Goal: Navigation & Orientation: Find specific page/section

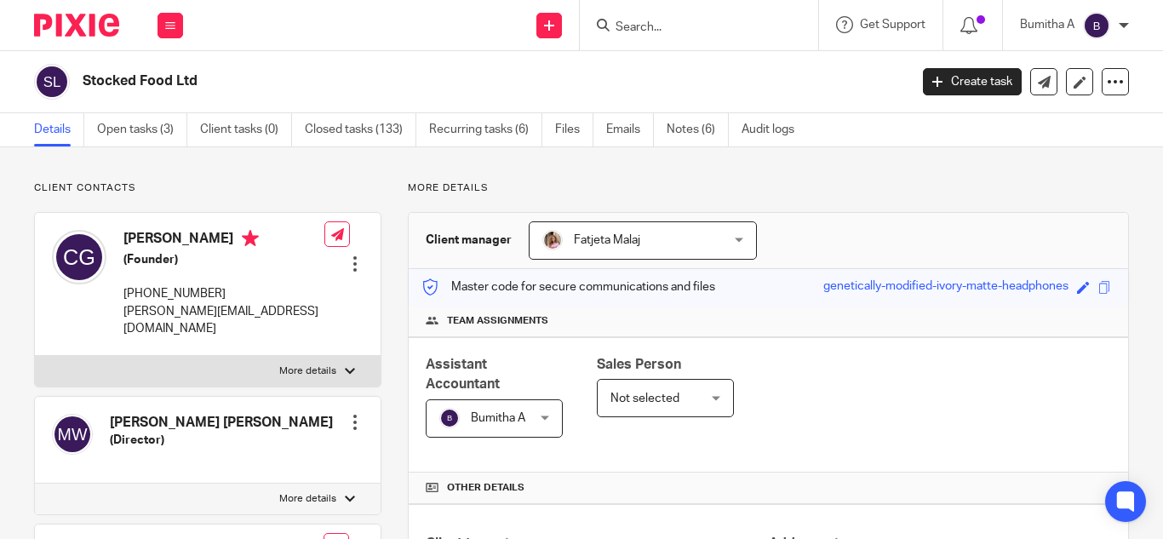
click at [690, 26] on input "Search" at bounding box center [690, 27] width 153 height 15
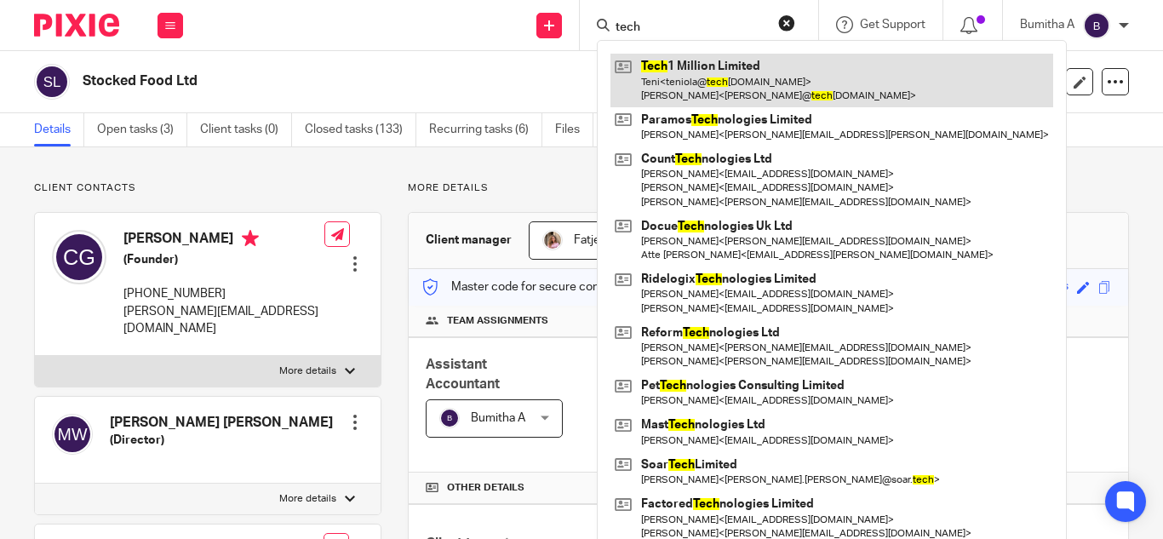
type input "tech"
click at [717, 74] on link at bounding box center [831, 80] width 443 height 53
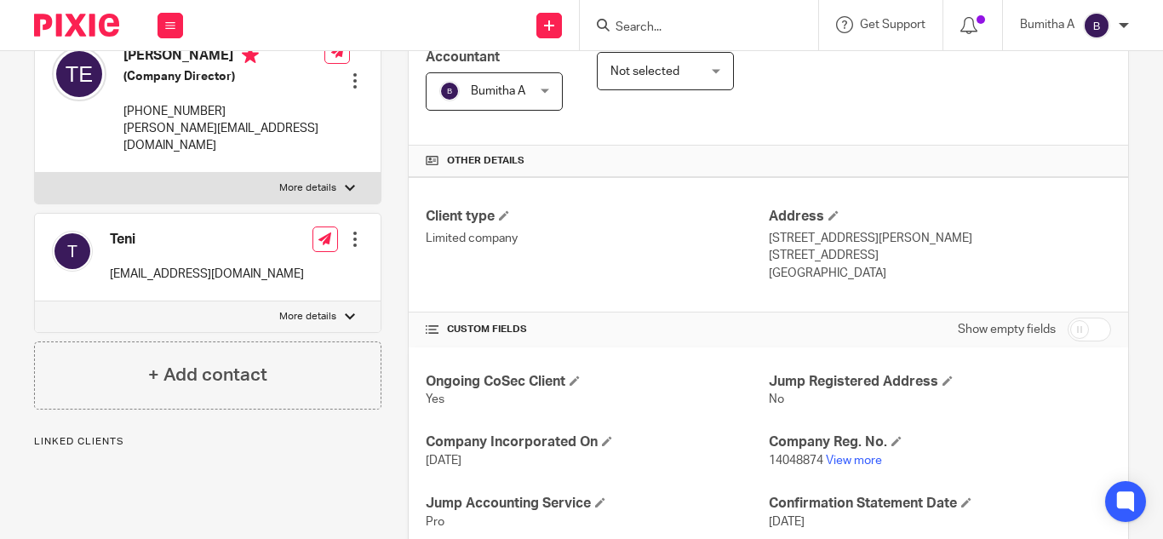
scroll to position [426, 0]
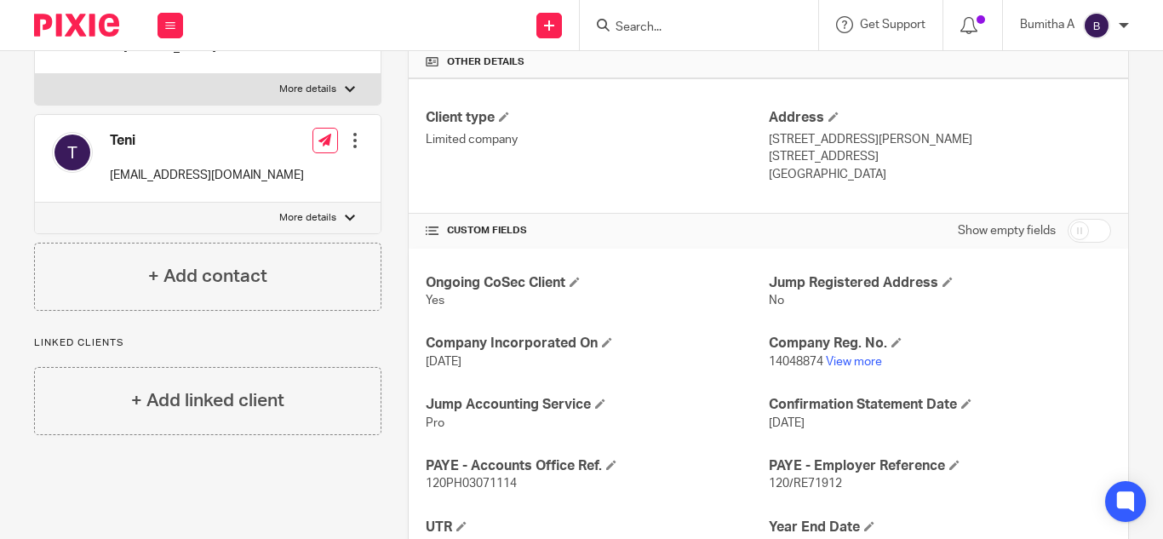
click at [850, 370] on p "14048874 View more" at bounding box center [940, 361] width 342 height 17
click at [850, 353] on p "14048874 View more" at bounding box center [940, 361] width 342 height 17
click at [844, 356] on link "View more" at bounding box center [854, 362] width 56 height 12
